Goal: Task Accomplishment & Management: Manage account settings

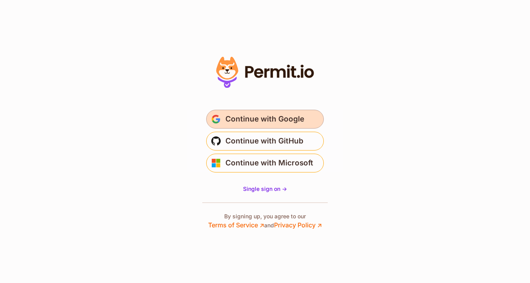
click at [245, 115] on span "Continue with Google" at bounding box center [265, 119] width 79 height 13
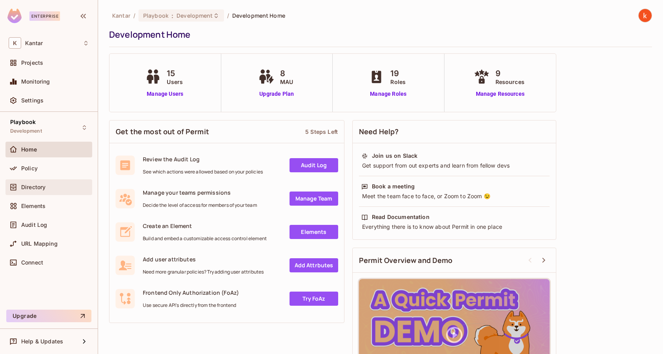
click at [35, 188] on span "Directory" at bounding box center [33, 187] width 24 height 6
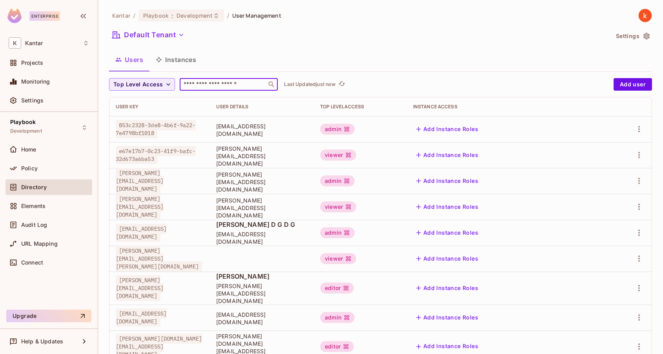
click at [219, 85] on input "text" at bounding box center [223, 84] width 82 height 8
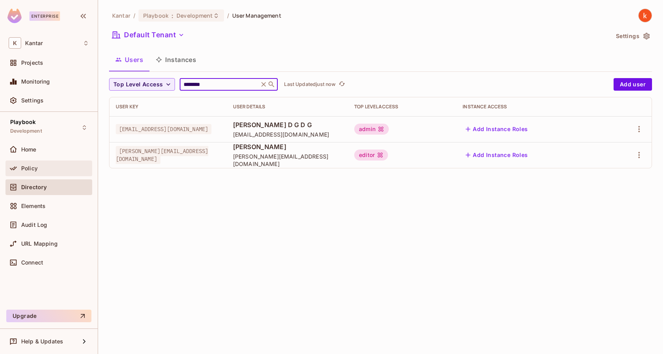
type input "********"
click at [32, 167] on span "Policy" at bounding box center [29, 168] width 16 height 6
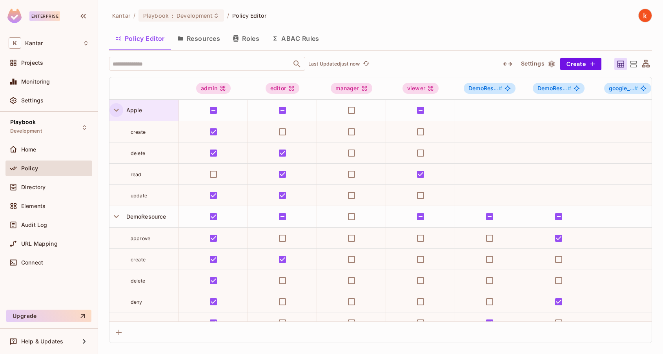
click at [113, 107] on icon "button" at bounding box center [116, 110] width 11 height 11
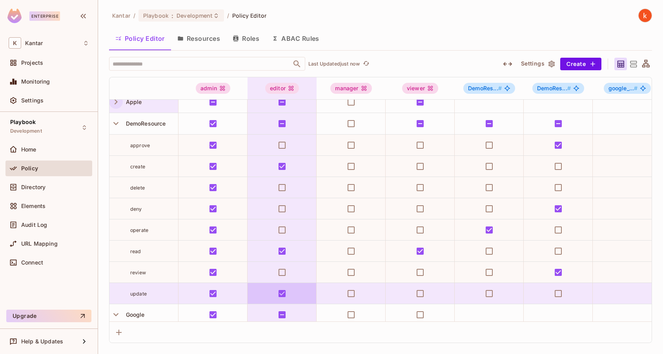
scroll to position [8, 0]
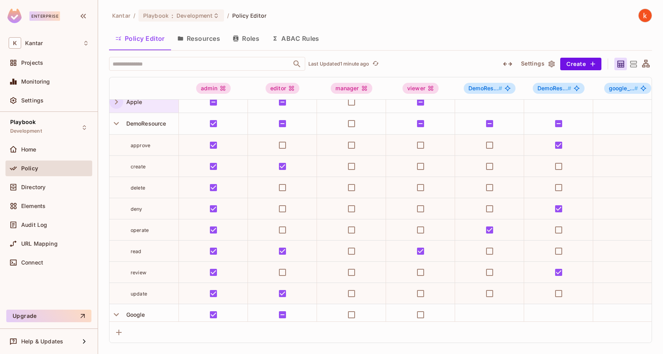
click at [247, 39] on button "Roles" at bounding box center [245, 39] width 39 height 20
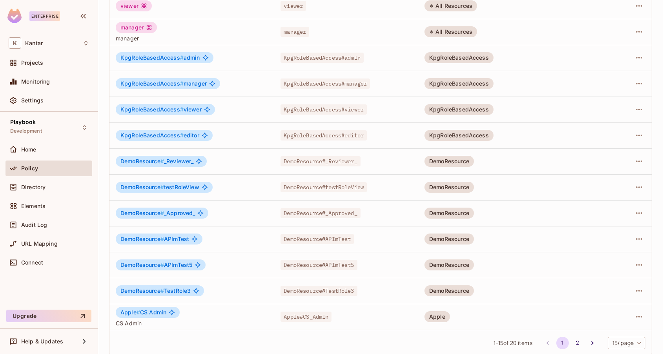
scroll to position [154, 0]
click at [179, 289] on span "DemoResource # TestRole3" at bounding box center [155, 290] width 70 height 6
click at [313, 290] on span "DemoResource#TestRole3" at bounding box center [318, 290] width 76 height 10
click at [162, 287] on span "#" at bounding box center [162, 290] width 4 height 7
click at [156, 293] on span "DemoResource #" at bounding box center [142, 290] width 44 height 7
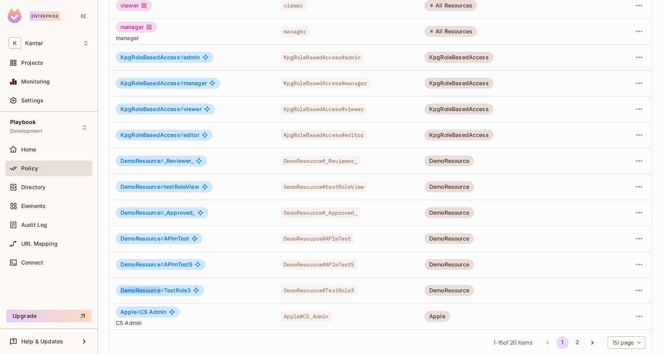
click at [156, 293] on span "DemoResource #" at bounding box center [142, 290] width 44 height 7
click at [39, 185] on span "Directory" at bounding box center [33, 187] width 24 height 6
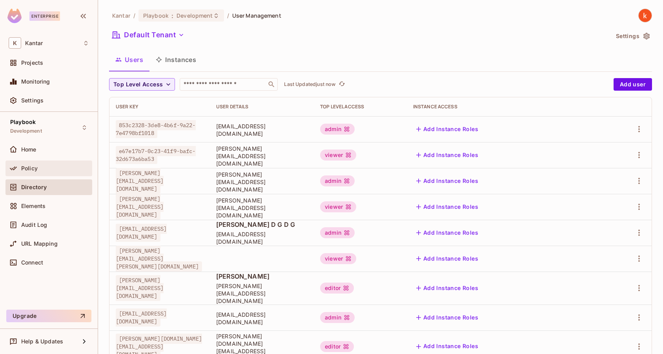
click at [31, 165] on span "Policy" at bounding box center [29, 168] width 16 height 6
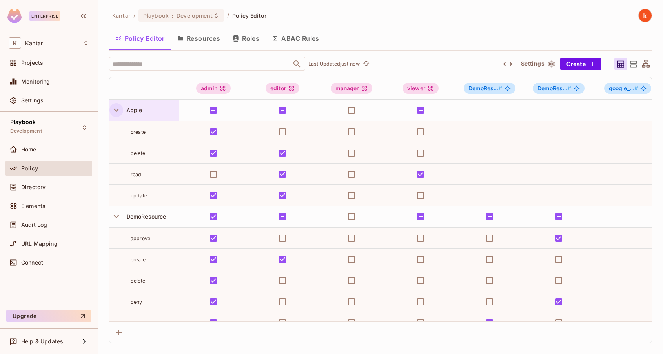
click at [115, 112] on icon "button" at bounding box center [116, 110] width 11 height 11
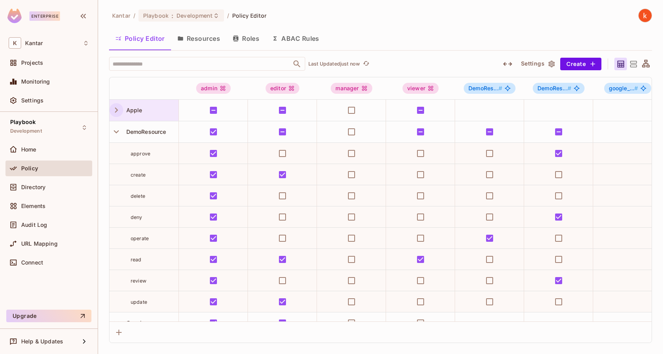
click at [251, 36] on button "Roles" at bounding box center [245, 39] width 39 height 20
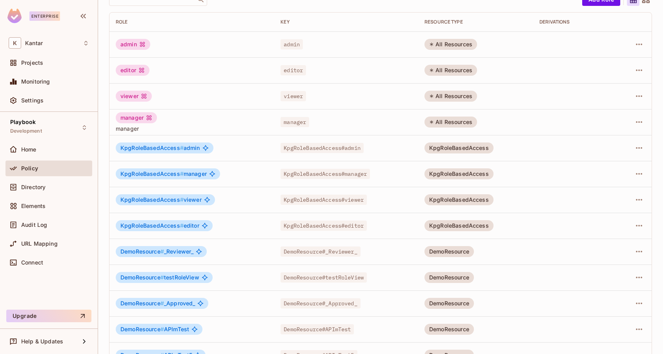
scroll to position [161, 0]
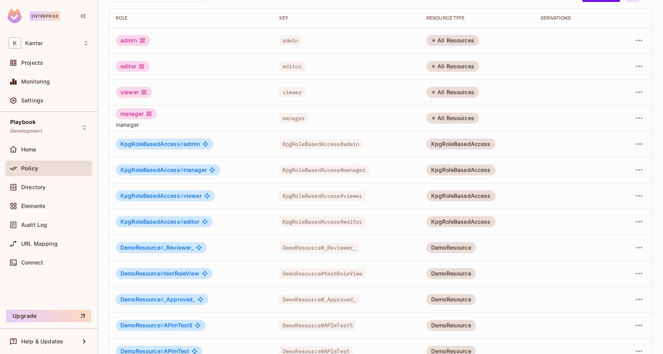
scroll to position [161, 0]
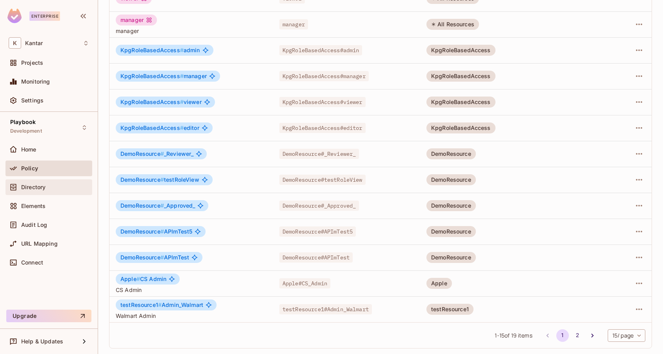
click at [30, 184] on span "Directory" at bounding box center [33, 187] width 24 height 6
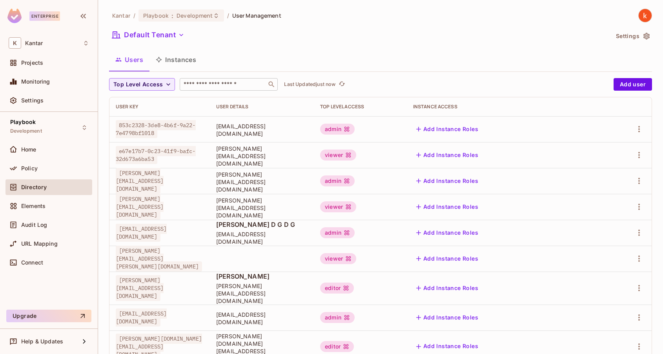
click at [209, 84] on input "text" at bounding box center [223, 84] width 82 height 8
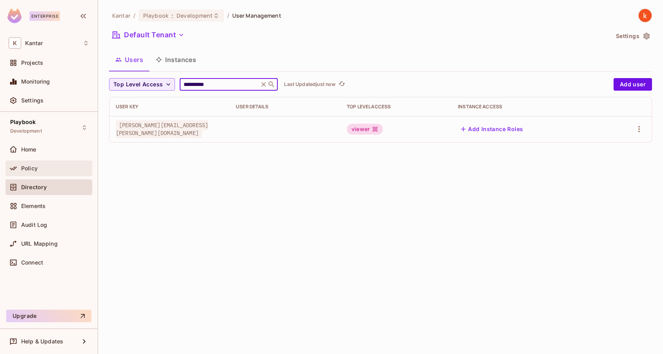
type input "**********"
click at [32, 168] on span "Policy" at bounding box center [29, 168] width 16 height 6
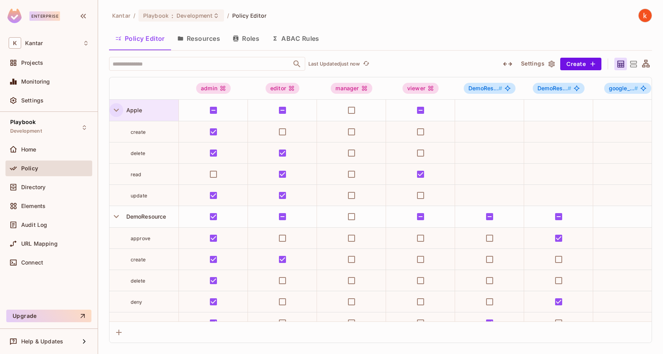
click at [117, 109] on icon "button" at bounding box center [116, 110] width 11 height 11
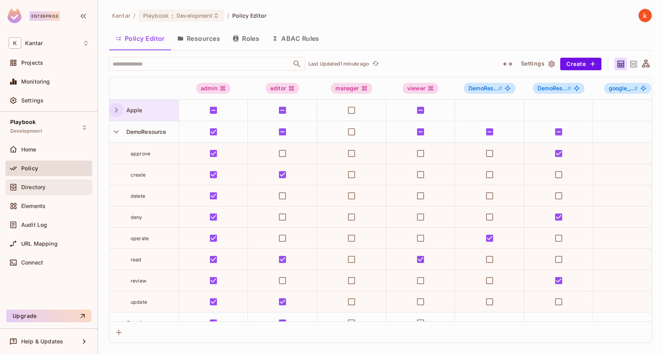
click at [29, 186] on span "Directory" at bounding box center [33, 187] width 24 height 6
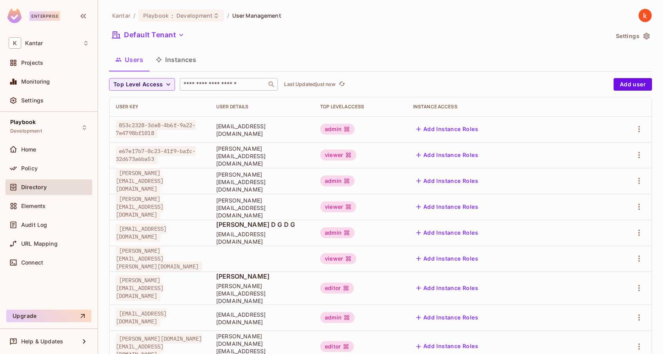
click at [208, 84] on input "text" at bounding box center [223, 84] width 82 height 8
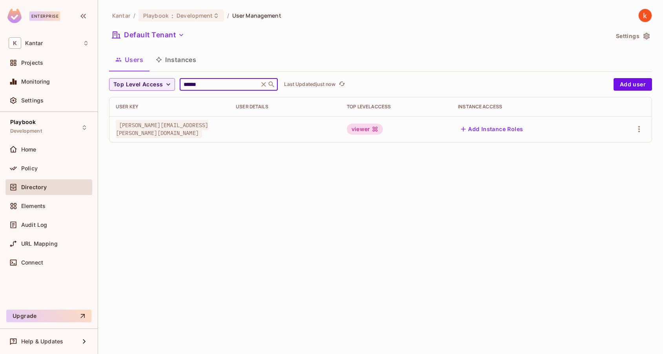
type input "******"
click at [383, 129] on div "viewer" at bounding box center [365, 129] width 36 height 11
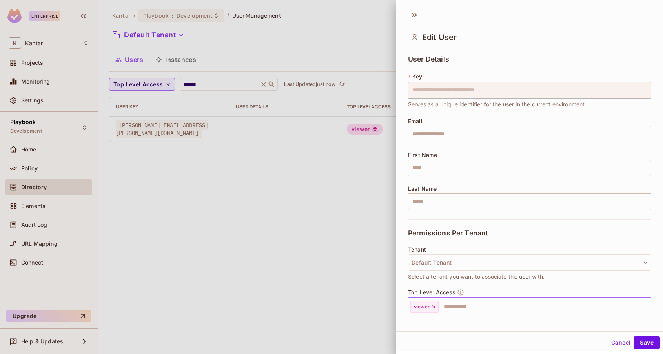
click at [452, 309] on input "text" at bounding box center [537, 307] width 197 height 16
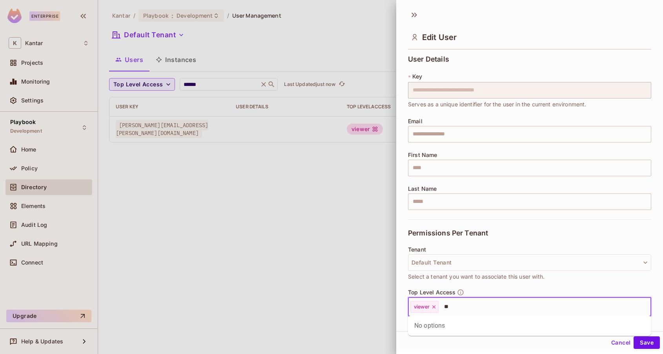
type input "*"
type input "***"
click at [419, 323] on li "editor" at bounding box center [529, 326] width 243 height 14
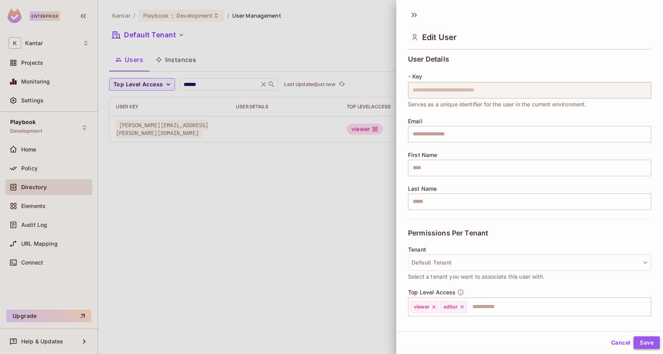
click at [648, 347] on button "Save" at bounding box center [647, 342] width 26 height 13
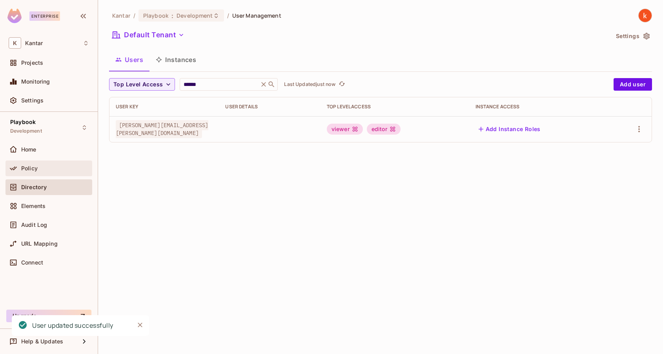
click at [25, 169] on span "Policy" at bounding box center [29, 168] width 16 height 6
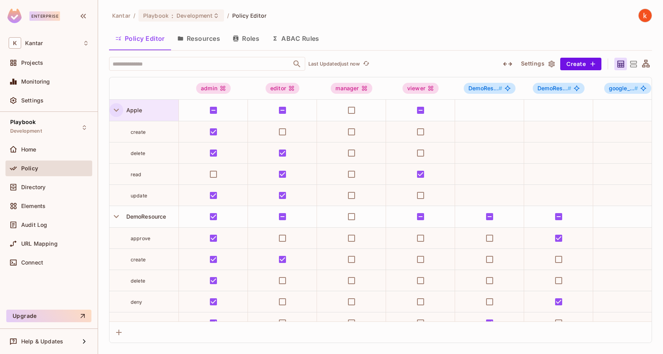
click at [113, 109] on icon "button" at bounding box center [116, 110] width 11 height 11
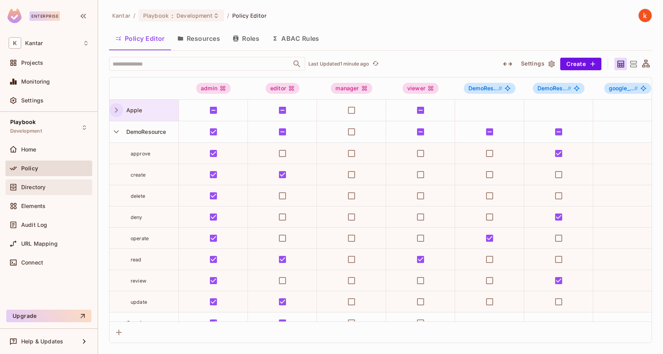
click at [35, 188] on span "Directory" at bounding box center [33, 187] width 24 height 6
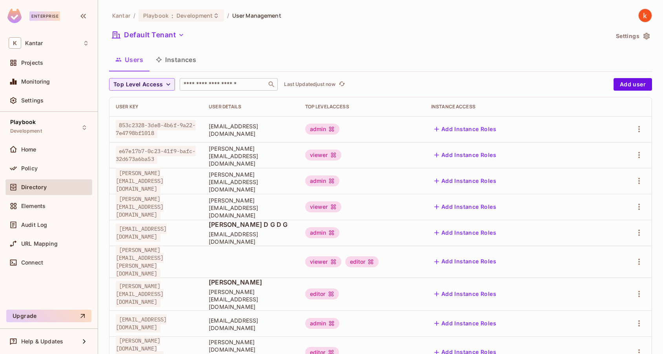
click at [206, 87] on input "text" at bounding box center [223, 84] width 82 height 8
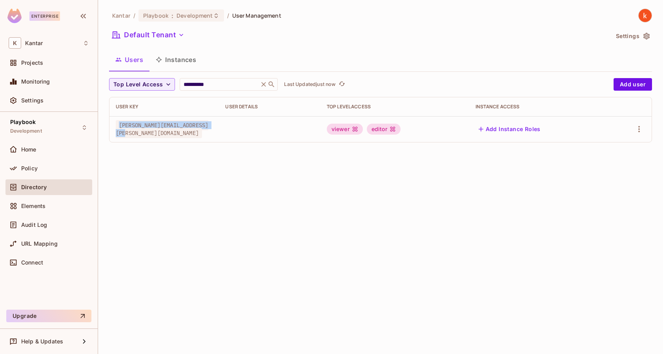
drag, startPoint x: 231, startPoint y: 129, endPoint x: 113, endPoint y: 130, distance: 117.3
click at [113, 130] on td "[PERSON_NAME][EMAIL_ADDRESS][PERSON_NAME][DOMAIN_NAME]" at bounding box center [163, 129] width 109 height 26
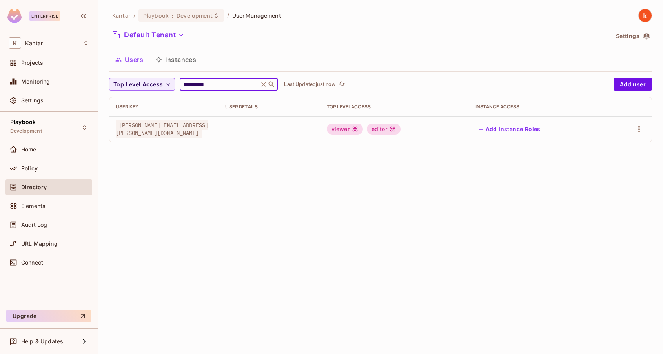
drag, startPoint x: 219, startPoint y: 84, endPoint x: 177, endPoint y: 84, distance: 41.2
click at [177, 84] on div "**********" at bounding box center [359, 84] width 501 height 13
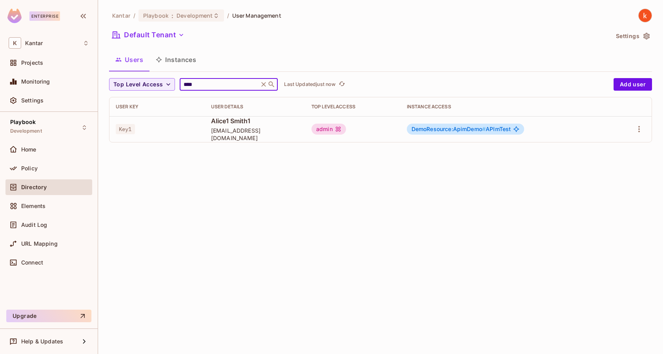
type input "****"
drag, startPoint x: 134, startPoint y: 127, endPoint x: 109, endPoint y: 128, distance: 24.7
click at [109, 128] on td "Key1" at bounding box center [156, 129] width 95 height 26
copy span "Key1"
click at [24, 169] on span "Policy" at bounding box center [29, 168] width 16 height 6
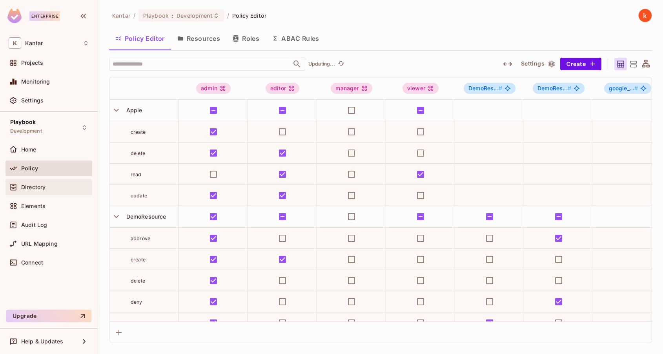
click at [35, 188] on span "Directory" at bounding box center [33, 187] width 24 height 6
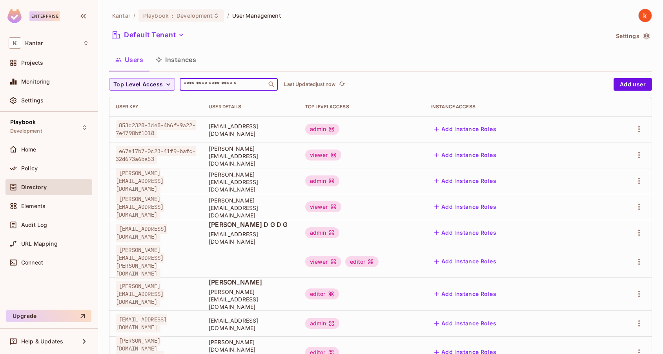
click at [210, 80] on input "text" at bounding box center [223, 84] width 82 height 8
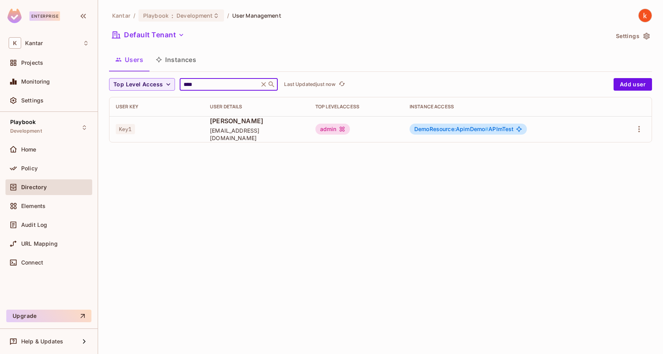
type input "****"
click at [225, 125] on span "Alice Smith" at bounding box center [256, 121] width 93 height 9
